Goal: Task Accomplishment & Management: Manage account settings

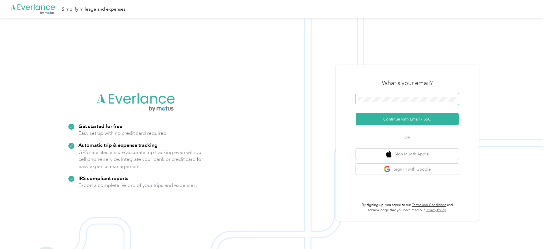
click at [425, 96] on span at bounding box center [407, 99] width 103 height 12
click at [420, 96] on span at bounding box center [407, 99] width 103 height 12
click at [421, 119] on button "Continue with Email / SSO" at bounding box center [407, 119] width 103 height 12
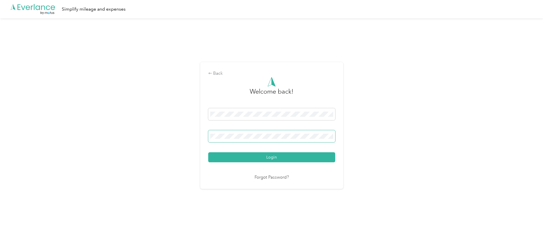
click at [253, 133] on span at bounding box center [271, 136] width 127 height 12
click at [259, 154] on button "Login" at bounding box center [271, 157] width 127 height 10
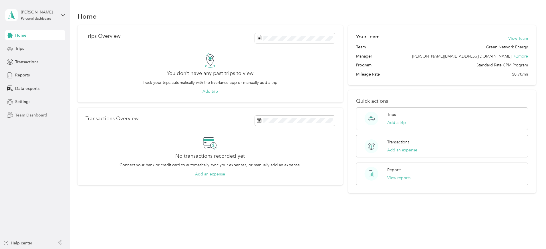
click at [38, 118] on div "Team Dashboard" at bounding box center [35, 115] width 60 height 10
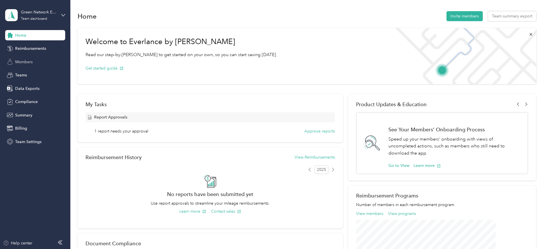
click at [27, 61] on span "Members" at bounding box center [23, 62] width 17 height 6
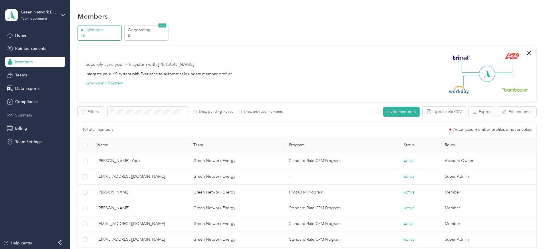
click at [29, 116] on span "Summary" at bounding box center [23, 115] width 17 height 6
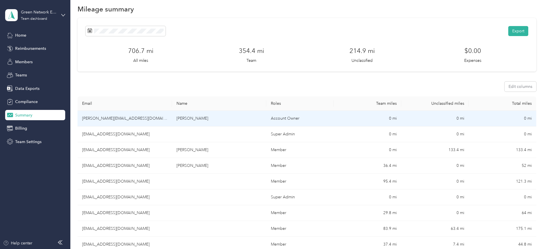
scroll to position [11, 0]
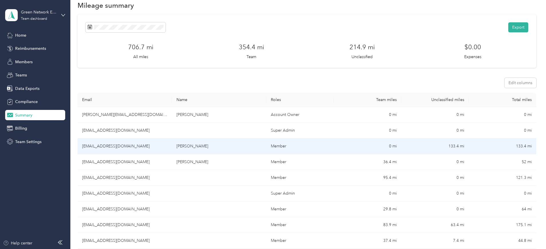
click at [303, 145] on td "Member" at bounding box center [300, 146] width 68 height 16
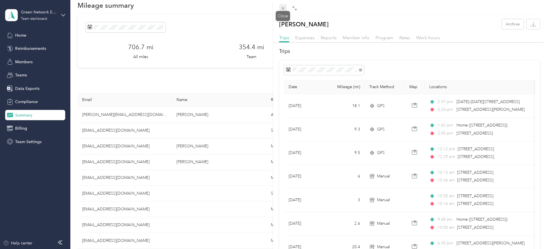
click at [281, 8] on icon at bounding box center [283, 8] width 5 height 5
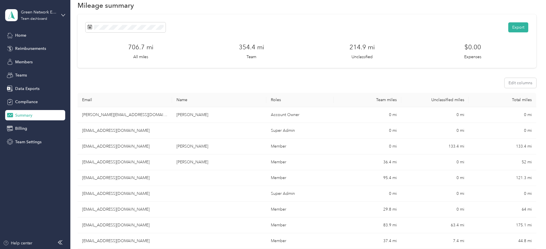
scroll to position [43, 0]
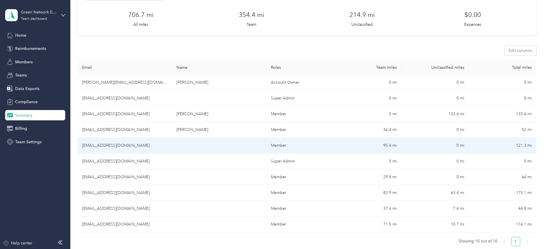
click at [475, 147] on td "121.3 mi" at bounding box center [503, 146] width 68 height 16
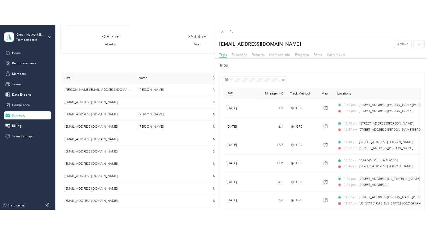
scroll to position [43, 0]
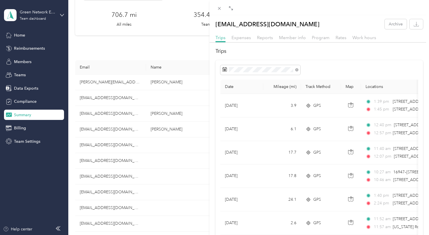
click at [142, 44] on div "[EMAIL_ADDRESS][DOMAIN_NAME] Archive Trips Expenses Reports Member info Program…" at bounding box center [214, 117] width 429 height 235
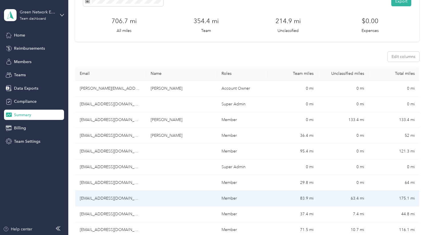
scroll to position [41, 0]
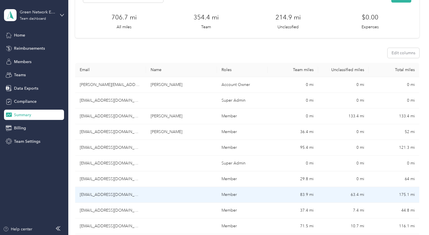
click at [166, 198] on td at bounding box center [181, 195] width 71 height 16
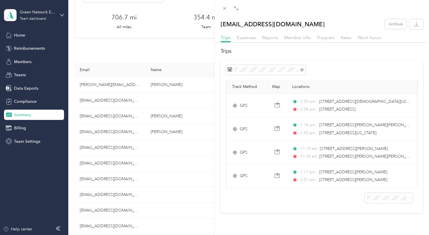
scroll to position [0, 79]
click at [180, 63] on div "[EMAIL_ADDRESS][DOMAIN_NAME] Archive Trips Expenses Reports Member info Program…" at bounding box center [214, 117] width 429 height 235
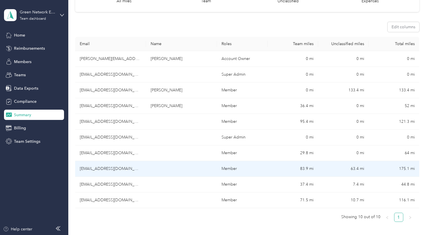
scroll to position [74, 0]
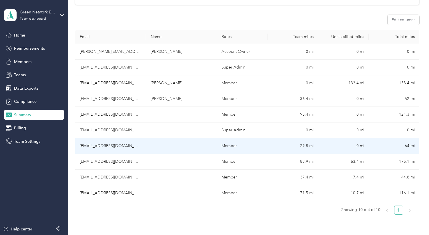
click at [269, 150] on td "29.8 mi" at bounding box center [293, 146] width 51 height 16
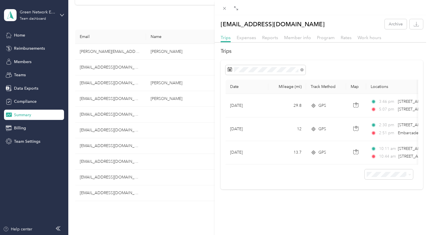
click at [196, 203] on div "[EMAIL_ADDRESS][DOMAIN_NAME] Archive Trips Expenses Reports Member info Program…" at bounding box center [214, 117] width 429 height 235
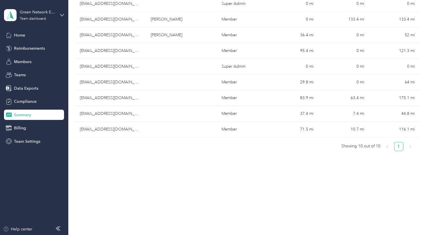
scroll to position [134, 0]
